Goal: Information Seeking & Learning: Check status

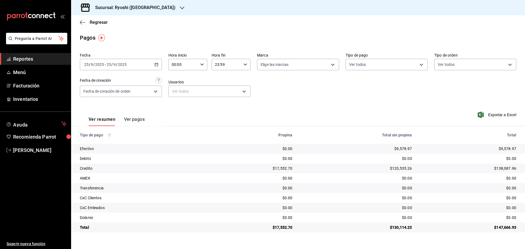
click at [155, 4] on div "Sucursal: Ryoshi ([GEOGRAPHIC_DATA])" at bounding box center [130, 7] width 111 height 15
click at [134, 26] on div "Ryoshi ([GEOGRAPHIC_DATA])" at bounding box center [111, 24] width 73 height 6
click at [180, 6] on icon "button" at bounding box center [182, 8] width 4 height 4
click at [87, 34] on span "Mochomos ([GEOGRAPHIC_DATA])" at bounding box center [105, 36] width 61 height 6
click at [156, 63] on icon "button" at bounding box center [156, 65] width 4 height 4
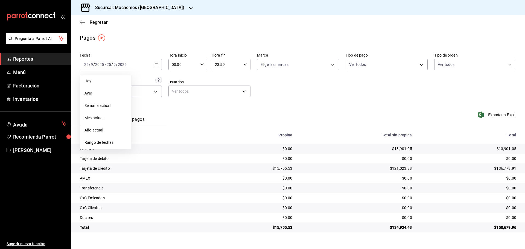
click at [96, 141] on span "Rango de fechas" at bounding box center [105, 143] width 42 height 6
click at [174, 135] on button "25" at bounding box center [172, 137] width 10 height 10
click at [183, 136] on abbr "26" at bounding box center [182, 137] width 4 height 4
click at [202, 64] on icon "button" at bounding box center [202, 65] width 4 height 4
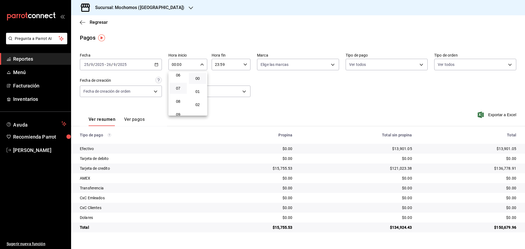
scroll to position [55, 0]
click at [177, 89] on span "05" at bounding box center [178, 89] width 11 height 4
type input "05:00"
click at [248, 62] on div at bounding box center [262, 124] width 525 height 249
click at [248, 62] on div "23:59 Hora fin" at bounding box center [230, 64] width 39 height 11
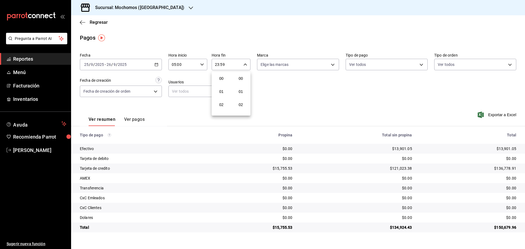
scroll to position [743, 0]
click at [245, 65] on div at bounding box center [262, 124] width 525 height 249
click at [218, 80] on label "Usuarios" at bounding box center [209, 82] width 82 height 4
click at [191, 68] on input "05:00" at bounding box center [183, 64] width 30 height 11
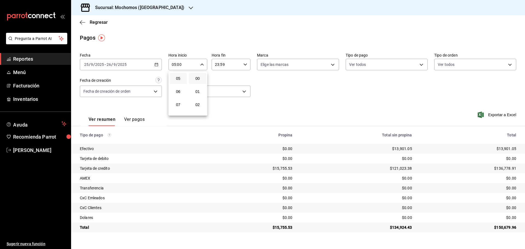
click at [204, 63] on div at bounding box center [262, 124] width 525 height 249
click at [189, 7] on icon "button" at bounding box center [191, 8] width 4 height 3
click at [148, 6] on h3 "Sucursal: Mochomos ([GEOGRAPHIC_DATA])" at bounding box center [137, 7] width 93 height 7
click at [128, 25] on div "Ryoshi ([GEOGRAPHIC_DATA])" at bounding box center [111, 24] width 73 height 6
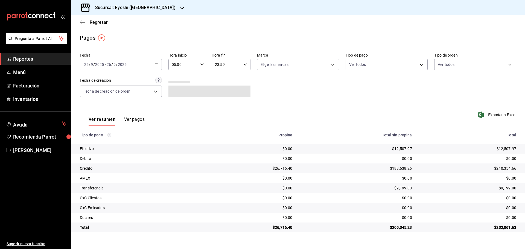
click at [242, 65] on div "23:59 Hora fin" at bounding box center [230, 64] width 39 height 11
click at [222, 93] on span "05" at bounding box center [221, 91] width 11 height 4
click at [240, 78] on span "00" at bounding box center [240, 78] width 11 height 4
type input "05:00"
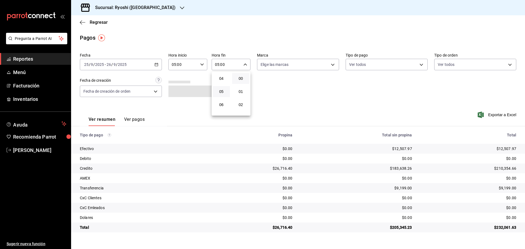
click at [358, 91] on div at bounding box center [262, 124] width 525 height 249
click at [332, 61] on body "Pregunta a Parrot AI Reportes Menú Facturación Inventarios Ayuda Recomienda Par…" at bounding box center [262, 124] width 525 height 249
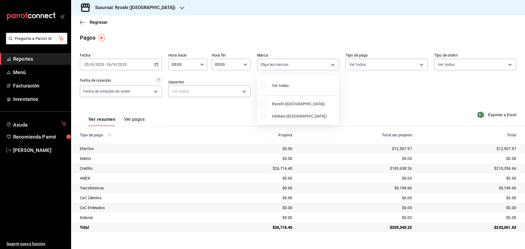
click at [299, 105] on span "Ryoshi ([GEOGRAPHIC_DATA])" at bounding box center [304, 104] width 64 height 6
type input "26ca50e5-a845-484f-a54e-8a4432b79f59"
checkbox input "true"
click at [292, 102] on span "Ryoshi ([GEOGRAPHIC_DATA])" at bounding box center [304, 104] width 64 height 6
checkbox input "false"
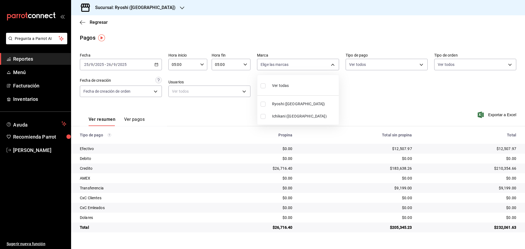
click at [292, 116] on span "Ichikani ([GEOGRAPHIC_DATA])" at bounding box center [304, 116] width 64 height 6
type input "e80bf875-3c9c-4ad9-8c6a-14c8262011fc"
checkbox input "true"
click at [39, 59] on div at bounding box center [262, 124] width 525 height 249
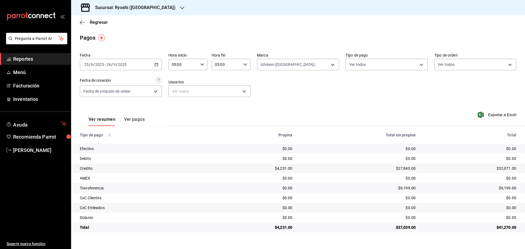
click at [40, 59] on span "Reportes" at bounding box center [39, 58] width 53 height 7
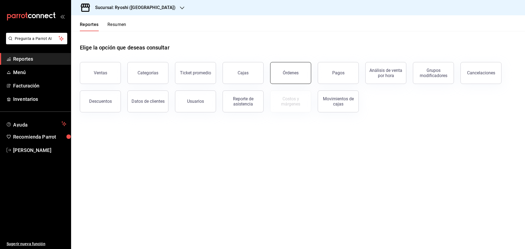
click at [272, 67] on div "Órdenes" at bounding box center [287, 69] width 48 height 28
click at [282, 69] on button "Órdenes" at bounding box center [290, 73] width 41 height 22
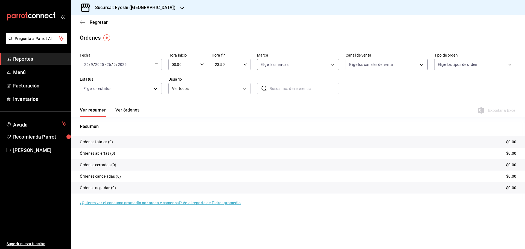
click at [334, 67] on body "Pregunta a Parrot AI Reportes Menú Facturación Inventarios Ayuda Recomienda Par…" at bounding box center [262, 124] width 525 height 249
click at [264, 116] on input "checkbox" at bounding box center [262, 116] width 5 height 5
checkbox input "true"
type input "e80bf875-3c9c-4ad9-8c6a-14c8262011fc"
click at [247, 63] on div at bounding box center [262, 124] width 525 height 249
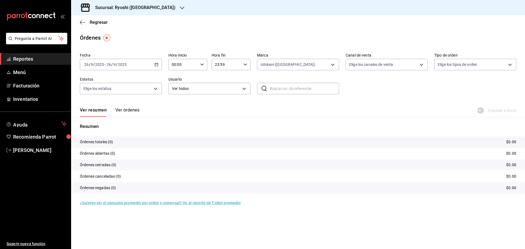
click at [245, 66] on icon "button" at bounding box center [245, 65] width 4 height 4
click at [223, 89] on span "05" at bounding box center [221, 89] width 11 height 4
type input "05:59"
click at [205, 65] on div at bounding box center [262, 124] width 525 height 249
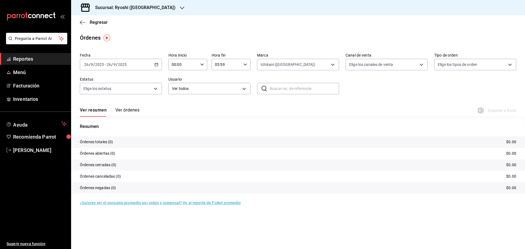
click at [204, 65] on icon "button" at bounding box center [202, 65] width 4 height 4
click at [178, 99] on button "06" at bounding box center [177, 102] width 17 height 11
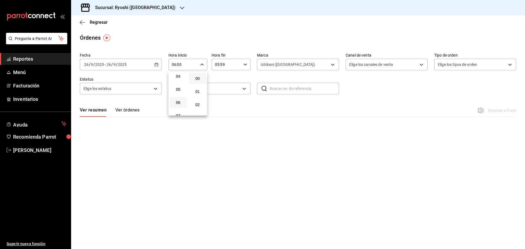
click at [231, 31] on div at bounding box center [262, 124] width 525 height 249
click at [202, 64] on \(Stroke\) "button" at bounding box center [201, 64] width 3 height 2
click at [178, 92] on span "05" at bounding box center [178, 92] width 11 height 4
type input "05:00"
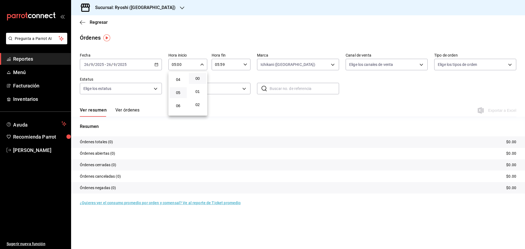
click at [157, 65] on div at bounding box center [262, 124] width 525 height 249
click at [159, 67] on div "[DATE] [DATE] - [DATE] [DATE]" at bounding box center [121, 64] width 82 height 11
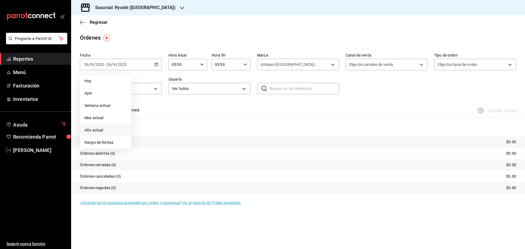
click at [106, 130] on span "Año actual" at bounding box center [105, 130] width 42 height 6
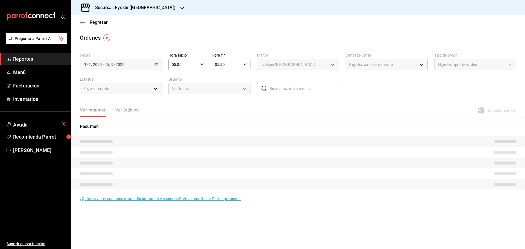
click at [154, 63] on div "[DATE] [DATE] - [DATE] [DATE]" at bounding box center [121, 64] width 82 height 11
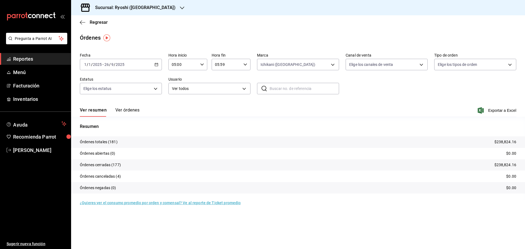
click at [159, 65] on div "[DATE] [DATE] - [DATE] [DATE]" at bounding box center [121, 64] width 82 height 11
click at [107, 143] on span "Rango de fechas" at bounding box center [105, 143] width 42 height 6
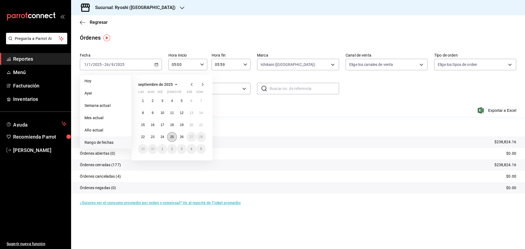
click at [174, 137] on button "25" at bounding box center [172, 137] width 10 height 10
click at [178, 137] on button "26" at bounding box center [182, 137] width 10 height 10
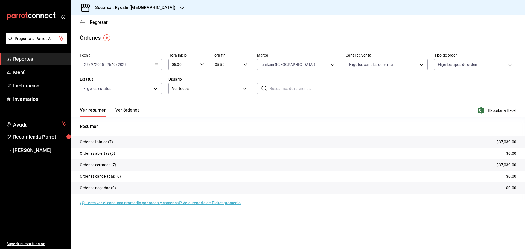
click at [32, 62] on span "Reportes" at bounding box center [39, 58] width 53 height 7
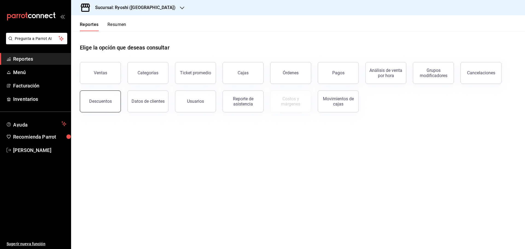
click at [112, 104] on button "Descuentos" at bounding box center [100, 101] width 41 height 22
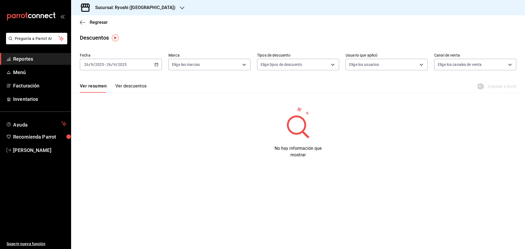
click at [151, 64] on div "[DATE] [DATE] - [DATE] [DATE]" at bounding box center [121, 64] width 82 height 11
click at [108, 142] on span "Rango de fechas" at bounding box center [105, 143] width 42 height 6
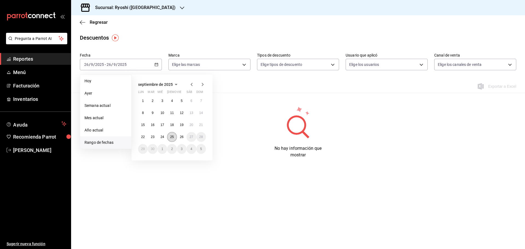
click at [171, 138] on abbr "25" at bounding box center [172, 137] width 4 height 4
click at [180, 136] on abbr "26" at bounding box center [182, 137] width 4 height 4
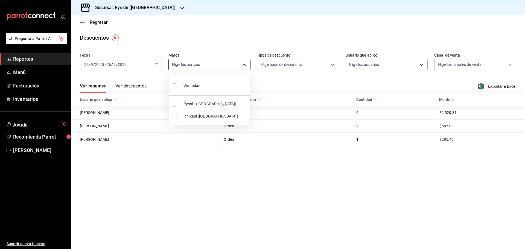
click at [242, 67] on body "Pregunta a Parrot AI Reportes Menú Facturación Inventarios Ayuda Recomienda Par…" at bounding box center [262, 124] width 525 height 249
click at [197, 114] on span "Ichikani ([GEOGRAPHIC_DATA])" at bounding box center [215, 116] width 64 height 6
type input "e80bf875-3c9c-4ad9-8c6a-14c8262011fc"
checkbox input "true"
click at [330, 39] on div at bounding box center [262, 124] width 525 height 249
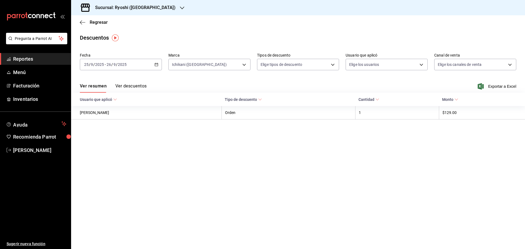
click at [44, 54] on link "Reportes" at bounding box center [35, 59] width 71 height 12
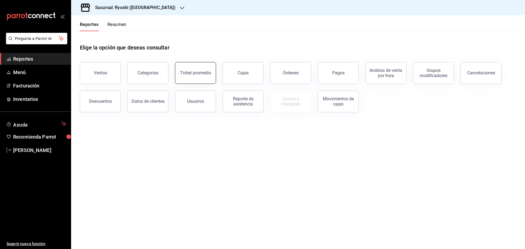
click at [189, 77] on button "Ticket promedio" at bounding box center [195, 73] width 41 height 22
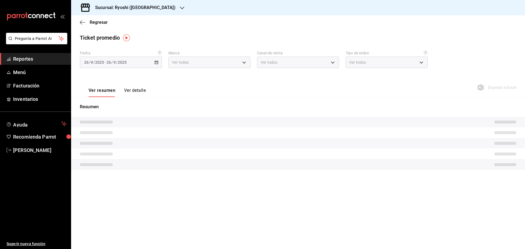
type input "26ca50e5-a845-484f-a54e-8a4432b79f59,e80bf875-3c9c-4ad9-8c6a-14c8262011fc"
type input "PARROT,UBER_EATS,RAPPI,DIDI_FOOD,ONLINE"
type input "8361b891-a2e9-4fcd-a853-f9fc8036f76a,b76ec9ad-9f52-4de9-91c0-fd75567639de,0d81c…"
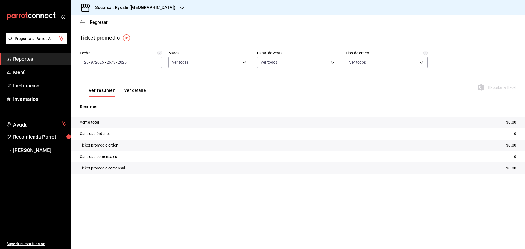
click at [155, 63] on \(Stroke\) "button" at bounding box center [156, 62] width 3 height 3
click at [97, 128] on span "Rango de fechas" at bounding box center [105, 128] width 42 height 6
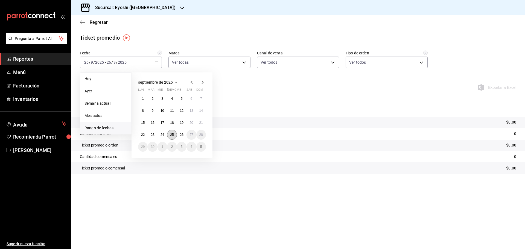
click at [170, 134] on abbr "25" at bounding box center [172, 135] width 4 height 4
click at [181, 135] on abbr "26" at bounding box center [182, 135] width 4 height 4
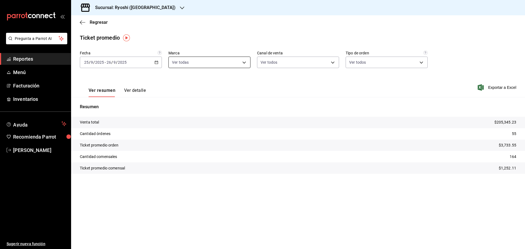
click at [244, 63] on body "Pregunta a Parrot AI Reportes Menú Facturación Inventarios Ayuda Recomienda Par…" at bounding box center [262, 124] width 525 height 249
click at [181, 103] on li "Ryoshi ([GEOGRAPHIC_DATA])" at bounding box center [209, 102] width 81 height 12
type input "e80bf875-3c9c-4ad9-8c6a-14c8262011fc"
checkbox input "false"
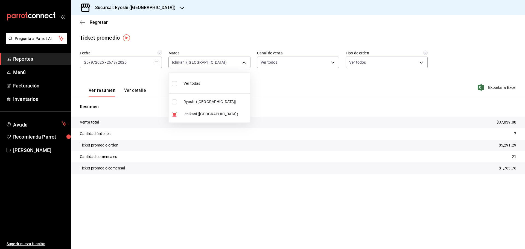
click at [296, 80] on div at bounding box center [262, 124] width 525 height 249
click at [43, 60] on span "Reportes" at bounding box center [39, 58] width 53 height 7
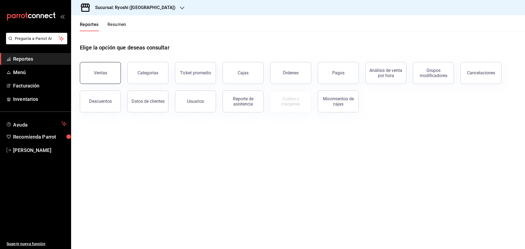
click at [105, 75] on button "Ventas" at bounding box center [100, 73] width 41 height 22
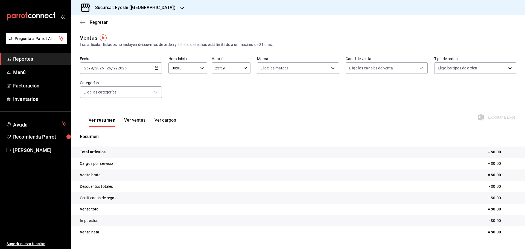
click at [32, 58] on span "Reportes" at bounding box center [39, 58] width 53 height 7
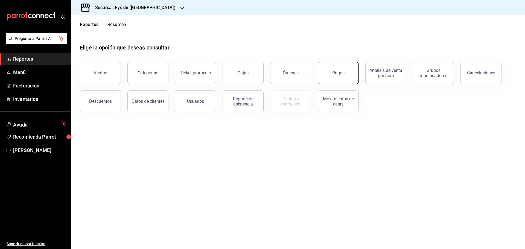
click at [341, 76] on button "Pagos" at bounding box center [337, 73] width 41 height 22
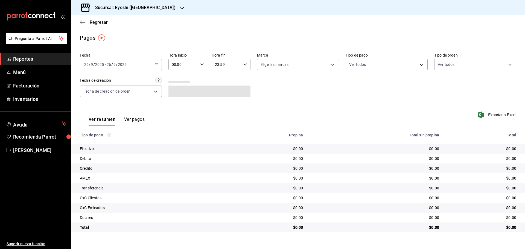
click at [161, 65] on div "[DATE] [DATE] - [DATE] [DATE]" at bounding box center [121, 64] width 82 height 11
click at [101, 145] on span "Rango de fechas" at bounding box center [105, 143] width 42 height 6
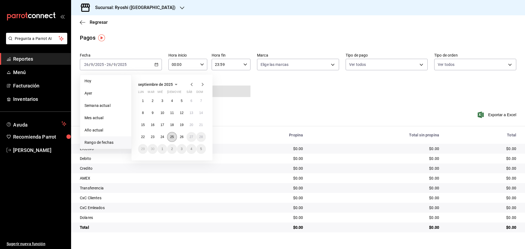
click at [170, 137] on abbr "25" at bounding box center [172, 137] width 4 height 4
click at [179, 137] on button "26" at bounding box center [182, 137] width 10 height 10
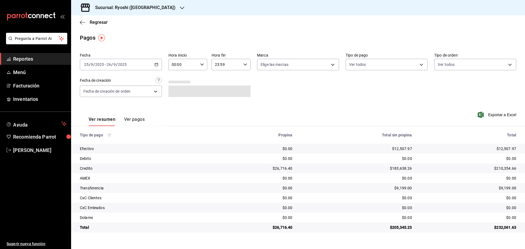
click at [201, 60] on div "00:00 Hora inicio" at bounding box center [187, 64] width 39 height 11
click at [176, 92] on button "05" at bounding box center [177, 89] width 17 height 11
type input "05:00"
click at [246, 64] on div at bounding box center [262, 124] width 525 height 249
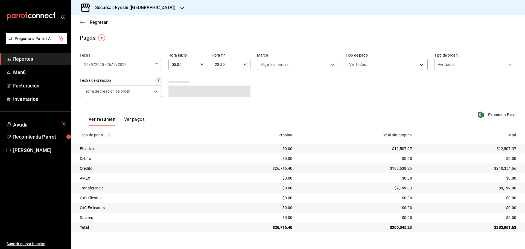
click at [246, 63] on icon "button" at bounding box center [245, 65] width 4 height 4
click at [223, 92] on span "05" at bounding box center [221, 91] width 11 height 4
type input "05:59"
click at [289, 73] on div at bounding box center [262, 124] width 525 height 249
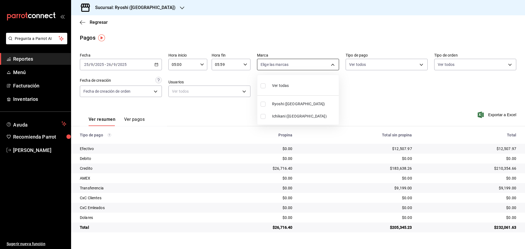
click at [329, 64] on body "Pregunta a Parrot AI Reportes Menú Facturación Inventarios Ayuda Recomienda Par…" at bounding box center [262, 124] width 525 height 249
click at [281, 119] on span "Ichikani ([GEOGRAPHIC_DATA])" at bounding box center [304, 116] width 64 height 6
type input "e80bf875-3c9c-4ad9-8c6a-14c8262011fc"
checkbox input "true"
click at [153, 7] on div at bounding box center [262, 124] width 525 height 249
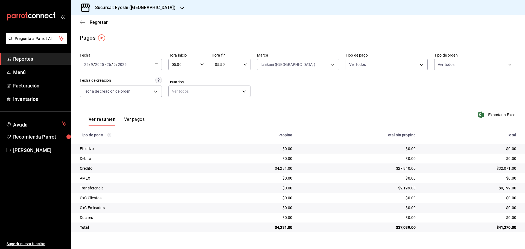
click at [180, 6] on icon "button" at bounding box center [182, 8] width 4 height 4
click at [81, 34] on span "Mochomos ([GEOGRAPHIC_DATA])" at bounding box center [105, 36] width 61 height 6
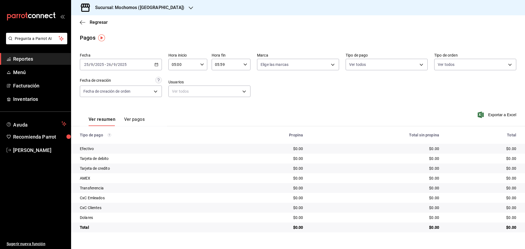
click at [201, 61] on div "05:00 Hora inicio" at bounding box center [187, 64] width 39 height 11
click at [180, 75] on button "05" at bounding box center [177, 78] width 17 height 11
click at [82, 22] on div at bounding box center [262, 124] width 525 height 249
click at [82, 22] on icon "button" at bounding box center [82, 22] width 5 height 5
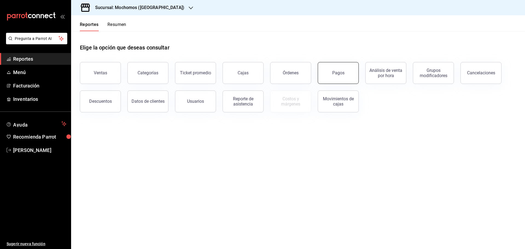
click at [332, 72] on div "Pagos" at bounding box center [338, 72] width 12 height 5
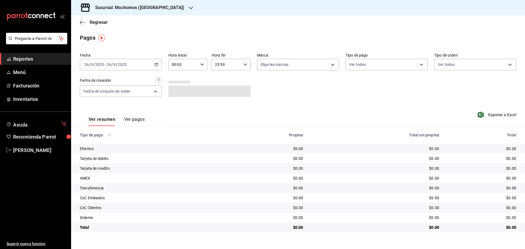
click at [156, 63] on icon "button" at bounding box center [156, 65] width 4 height 4
click at [101, 139] on li "Rango de fechas" at bounding box center [105, 142] width 51 height 12
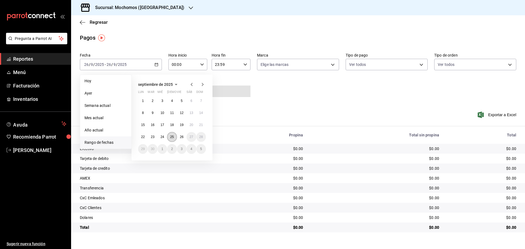
click at [174, 135] on button "25" at bounding box center [172, 137] width 10 height 10
click at [181, 136] on abbr "26" at bounding box center [182, 137] width 4 height 4
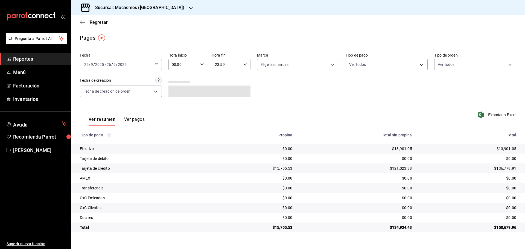
click at [201, 63] on icon "button" at bounding box center [202, 65] width 4 height 4
click at [180, 87] on span "05" at bounding box center [178, 89] width 11 height 4
type input "05:00"
click at [245, 63] on div at bounding box center [262, 124] width 525 height 249
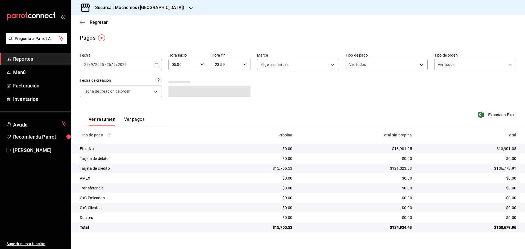
click at [245, 63] on icon "button" at bounding box center [245, 65] width 4 height 4
click at [222, 92] on span "05" at bounding box center [221, 91] width 11 height 4
type input "05:59"
click at [81, 22] on div at bounding box center [262, 124] width 525 height 249
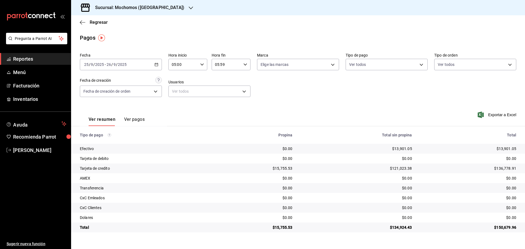
click at [81, 22] on icon "button" at bounding box center [81, 22] width 2 height 4
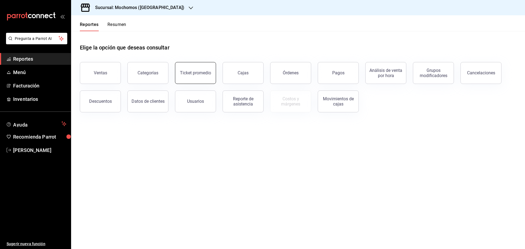
click at [198, 74] on div "Ticket promedio" at bounding box center [195, 72] width 31 height 5
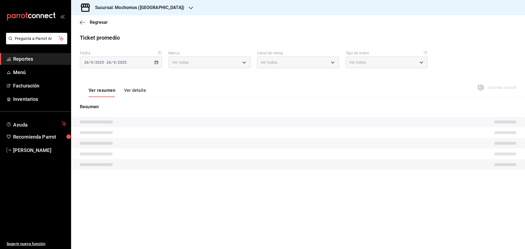
type input "81a909d9-58c5-46d1-b07d-4106a63ec642"
type input "PARROT,UBER_EATS,RAPPI,DIDI_FOOD,ONLINE"
type input "4757a820-eeb2-41c4-a2a2-ff7184acdd23,e3c18427-67e3-456a-aa48-e63191ec6ccf,aa1fd…"
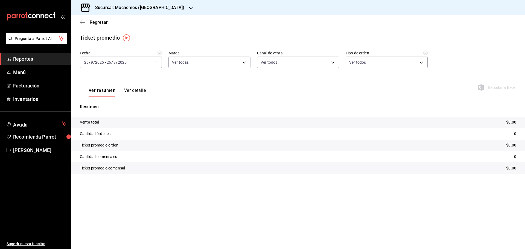
click at [155, 60] on icon "button" at bounding box center [156, 62] width 4 height 4
click at [98, 126] on span "Rango de fechas" at bounding box center [105, 128] width 42 height 6
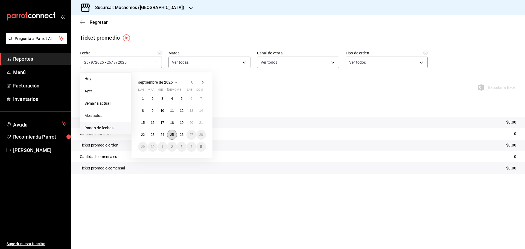
click at [172, 133] on abbr "25" at bounding box center [172, 135] width 4 height 4
click at [180, 133] on abbr "26" at bounding box center [182, 135] width 4 height 4
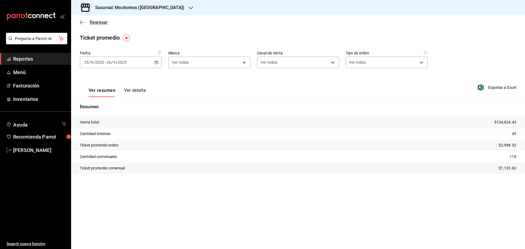
click at [82, 20] on icon "button" at bounding box center [81, 22] width 2 height 4
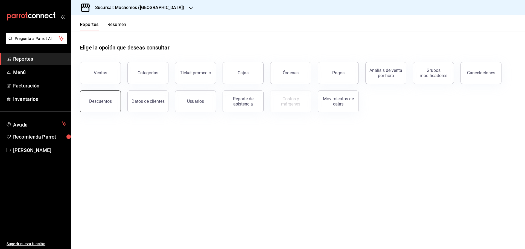
click at [107, 101] on div "Descuentos" at bounding box center [100, 101] width 23 height 5
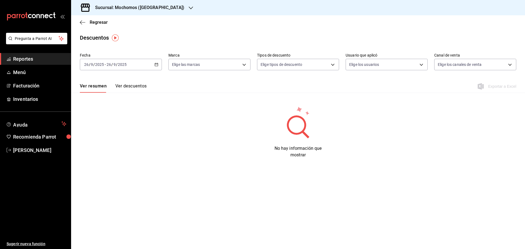
click at [157, 63] on icon "button" at bounding box center [156, 65] width 4 height 4
click at [98, 141] on span "Rango de fechas" at bounding box center [105, 143] width 42 height 6
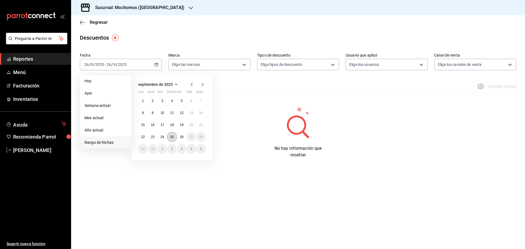
click at [171, 137] on abbr "25" at bounding box center [172, 137] width 4 height 4
click at [182, 136] on abbr "26" at bounding box center [182, 137] width 4 height 4
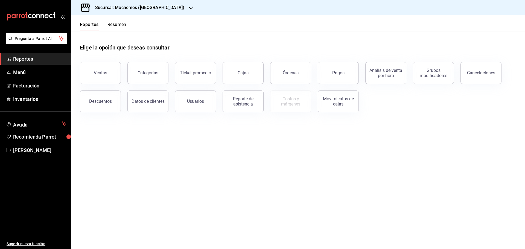
click at [189, 7] on icon "button" at bounding box center [191, 8] width 4 height 4
click at [79, 22] on span "Ryoshi ([GEOGRAPHIC_DATA])" at bounding box center [101, 24] width 53 height 6
click at [55, 57] on span "Reportes" at bounding box center [39, 58] width 53 height 7
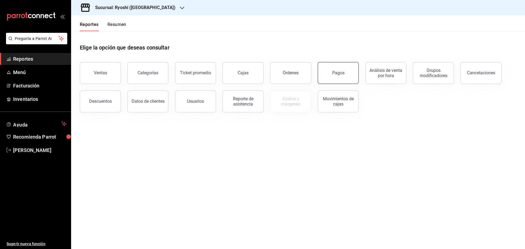
click at [334, 74] on div "Pagos" at bounding box center [338, 72] width 12 height 5
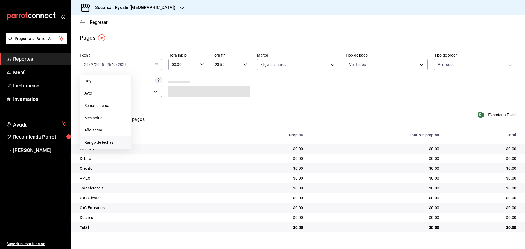
click at [104, 141] on span "Rango de fechas" at bounding box center [105, 143] width 42 height 6
click at [168, 136] on button "25" at bounding box center [172, 137] width 10 height 10
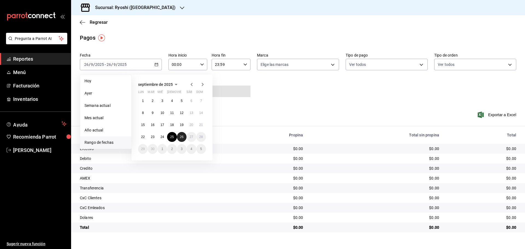
click at [183, 138] on abbr "26" at bounding box center [182, 137] width 4 height 4
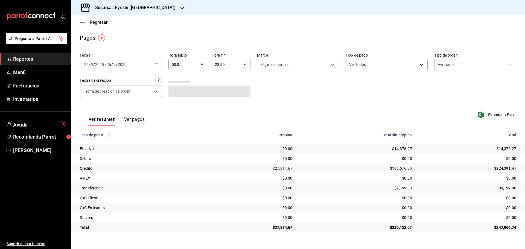
click at [200, 63] on icon "button" at bounding box center [202, 65] width 4 height 4
click at [178, 90] on span "05" at bounding box center [178, 89] width 11 height 4
type input "05:00"
click at [246, 65] on div at bounding box center [262, 124] width 525 height 249
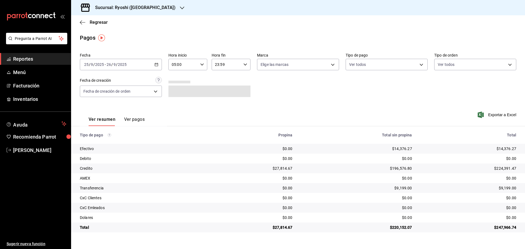
click at [246, 65] on icon "button" at bounding box center [245, 65] width 4 height 4
click at [222, 91] on span "05" at bounding box center [221, 89] width 11 height 4
type input "05:59"
click at [307, 34] on div at bounding box center [262, 124] width 525 height 249
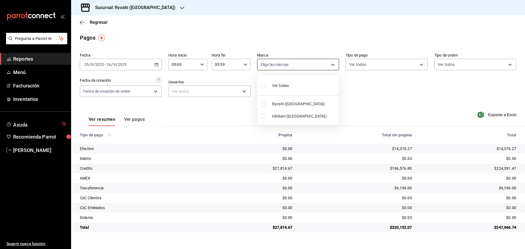
click at [335, 65] on body "Pregunta a Parrot AI Reportes Menú Facturación Inventarios Ayuda Recomienda Par…" at bounding box center [262, 124] width 525 height 249
click at [262, 105] on input "checkbox" at bounding box center [262, 104] width 5 height 5
checkbox input "true"
type input "26ca50e5-a845-484f-a54e-8a4432b79f59"
click at [376, 94] on div at bounding box center [262, 124] width 525 height 249
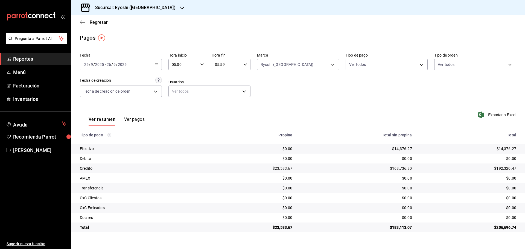
click at [46, 58] on span "Reportes" at bounding box center [39, 58] width 53 height 7
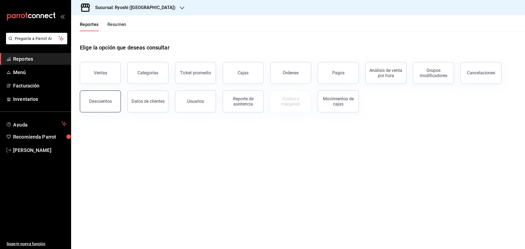
click at [105, 105] on button "Descuentos" at bounding box center [100, 101] width 41 height 22
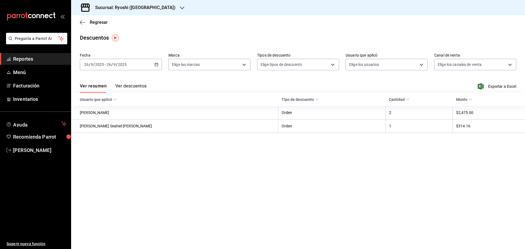
click at [157, 63] on \(Stroke\) "button" at bounding box center [156, 64] width 3 height 3
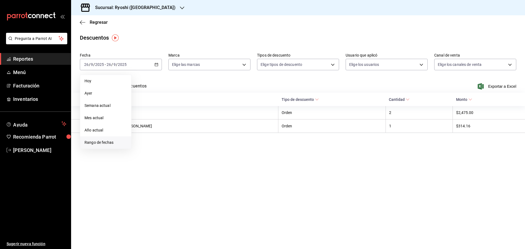
click at [95, 142] on span "Rango de fechas" at bounding box center [105, 143] width 42 height 6
click at [170, 138] on abbr "25" at bounding box center [172, 137] width 4 height 4
click at [179, 138] on button "26" at bounding box center [182, 137] width 10 height 10
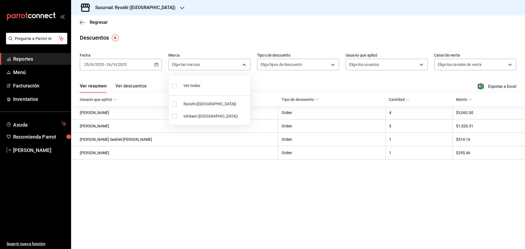
click at [246, 64] on body "Pregunta a Parrot AI Reportes Menú Facturación Inventarios Ayuda Recomienda Par…" at bounding box center [262, 124] width 525 height 249
click at [186, 102] on span "Ryoshi ([GEOGRAPHIC_DATA])" at bounding box center [215, 104] width 64 height 6
type input "26ca50e5-a845-484f-a54e-8a4432b79f59"
checkbox input "true"
